Goal: Communication & Community: Ask a question

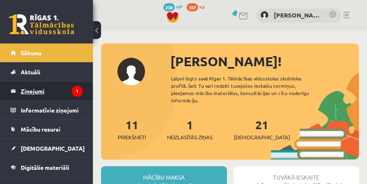
click at [46, 91] on legend "Ziņojumi 1" at bounding box center [52, 91] width 62 height 19
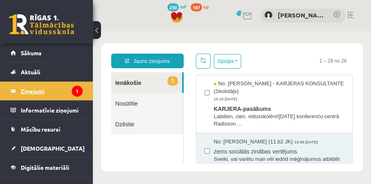
click at [55, 92] on legend "Ziņojumi 1" at bounding box center [52, 91] width 62 height 19
click at [119, 101] on link "Nosūtītie" at bounding box center [147, 103] width 72 height 21
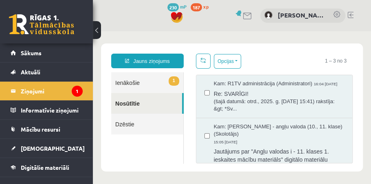
click at [124, 87] on link "1 Ienākošie" at bounding box center [147, 82] width 72 height 21
click at [143, 82] on link "1 Ienākošie" at bounding box center [147, 82] width 72 height 21
click at [143, 83] on link "1 Ienākošie" at bounding box center [147, 82] width 72 height 21
click at [144, 107] on link "Nosūtītie" at bounding box center [146, 103] width 71 height 21
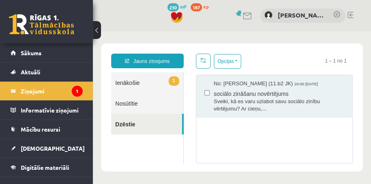
click at [149, 85] on link "1 Ienākošie" at bounding box center [147, 82] width 72 height 21
click at [149, 83] on link "1 Ienākošie" at bounding box center [147, 82] width 72 height 21
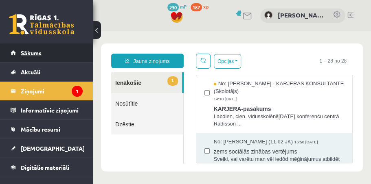
click at [40, 55] on span "Sākums" at bounding box center [31, 52] width 21 height 7
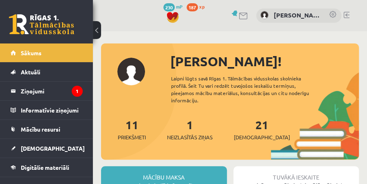
click at [136, 21] on div "0 Dāvanas 230 mP 187 xp Sandra Letinska" at bounding box center [230, 15] width 274 height 31
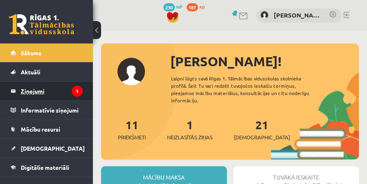
click at [23, 91] on legend "Ziņojumi 1" at bounding box center [52, 91] width 62 height 19
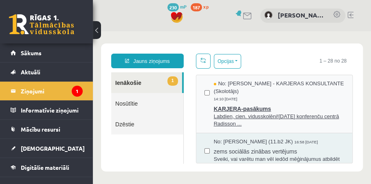
click at [222, 119] on span "Labdien, cien. vidusskolēni![DATE] konferenču centrā Radisson ..." at bounding box center [279, 120] width 130 height 15
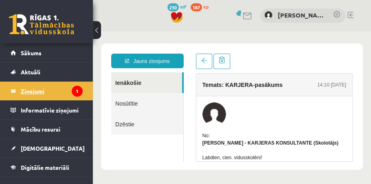
click at [37, 92] on legend "Ziņojumi 1" at bounding box center [52, 91] width 62 height 19
